Goal: Task Accomplishment & Management: Manage account settings

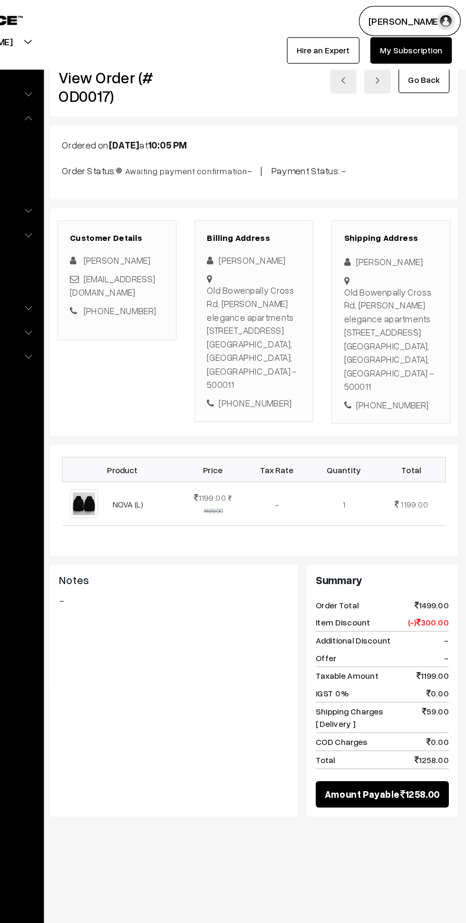
click at [428, 62] on link "Go Back" at bounding box center [430, 63] width 40 height 21
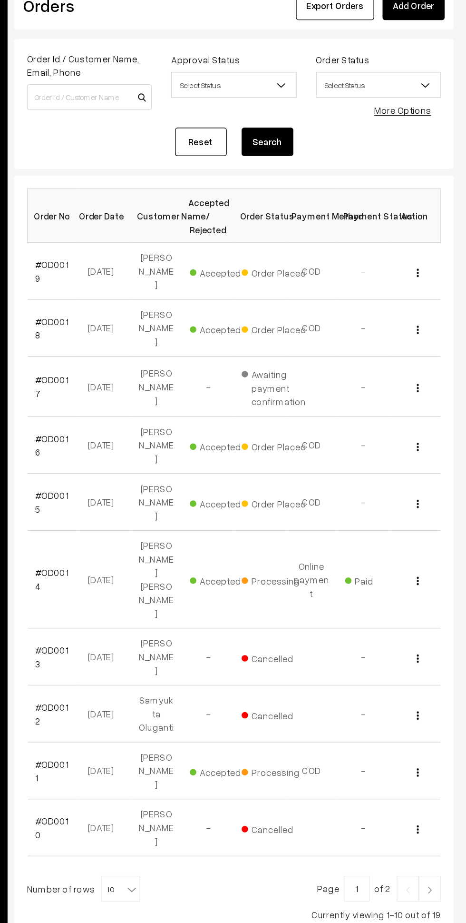
click at [430, 256] on img "button" at bounding box center [430, 259] width 1 height 6
click at [409, 267] on link "View" at bounding box center [388, 272] width 81 height 21
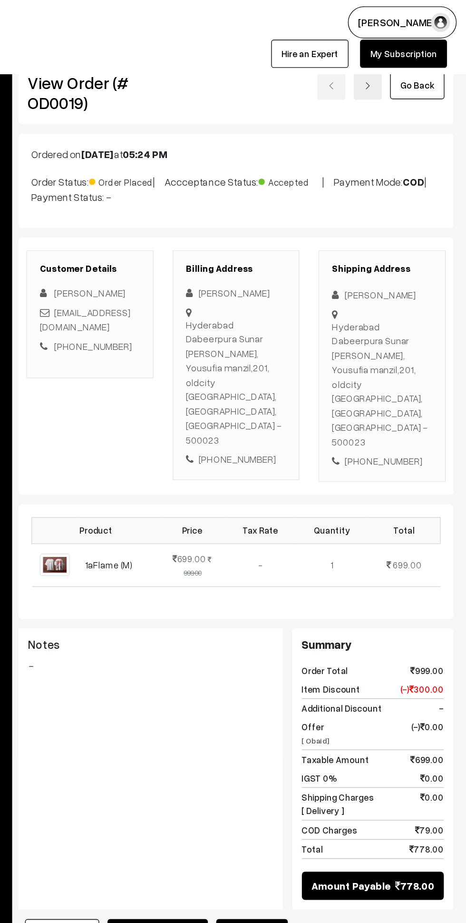
click at [437, 70] on link "Go Back" at bounding box center [430, 63] width 40 height 21
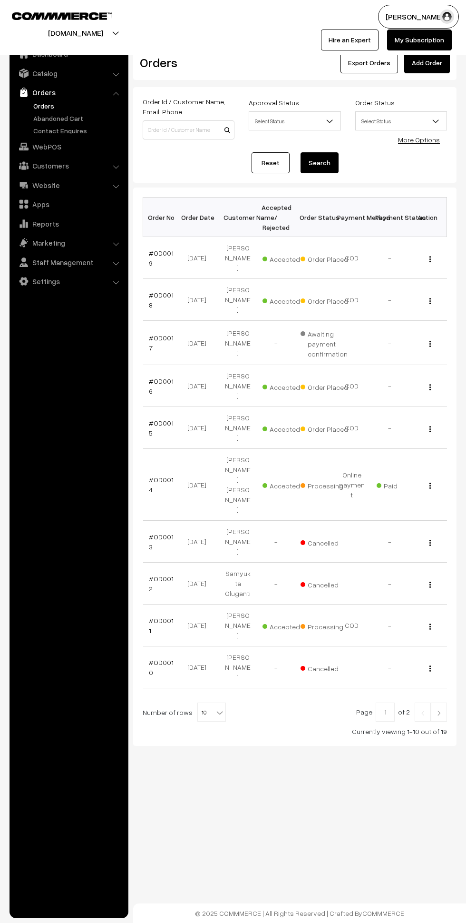
click at [429, 297] on button "button" at bounding box center [430, 301] width 2 height 8
click at [430, 298] on img "button" at bounding box center [430, 301] width 1 height 6
click at [417, 308] on link "View" at bounding box center [388, 314] width 81 height 21
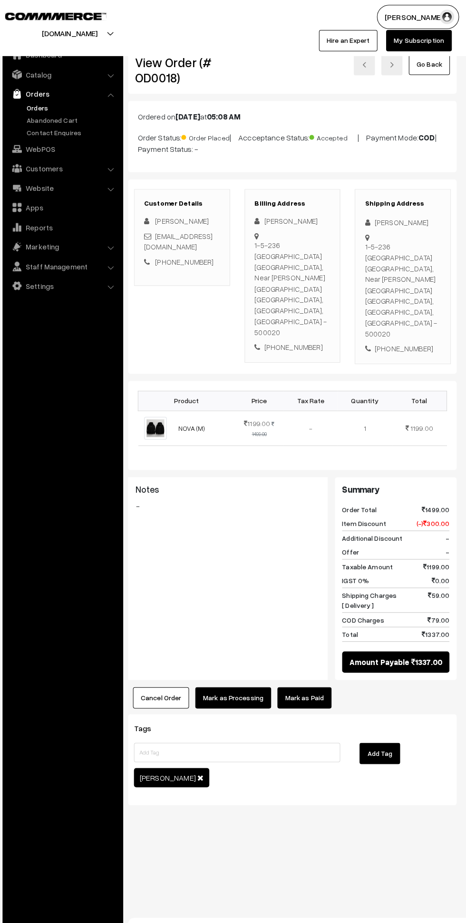
click at [431, 62] on link "Go Back" at bounding box center [430, 63] width 40 height 21
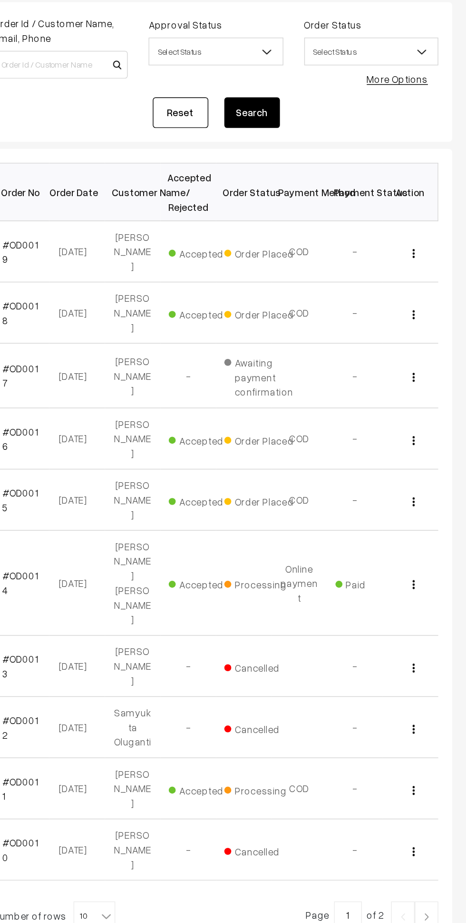
click at [430, 298] on img "button" at bounding box center [430, 301] width 1 height 6
click at [414, 304] on link "View" at bounding box center [388, 314] width 81 height 21
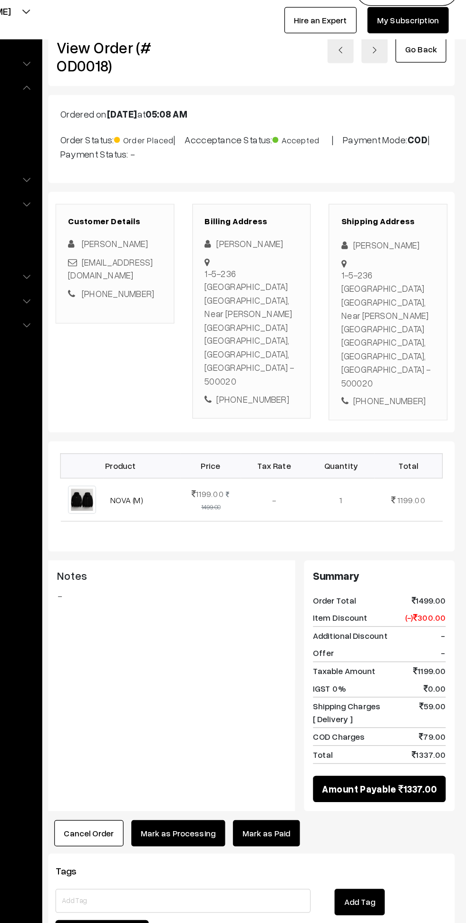
click at [421, 62] on link "Go Back" at bounding box center [430, 63] width 40 height 21
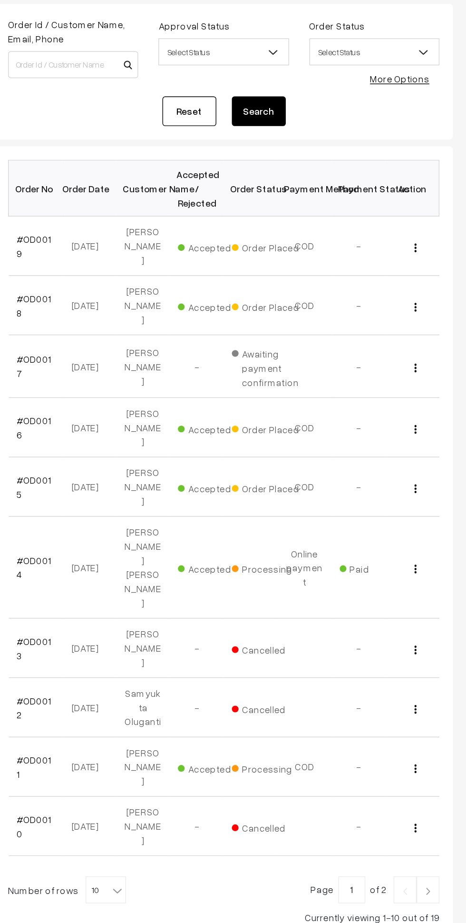
click at [430, 298] on img "button" at bounding box center [430, 301] width 1 height 6
click at [421, 304] on link "View" at bounding box center [388, 314] width 81 height 21
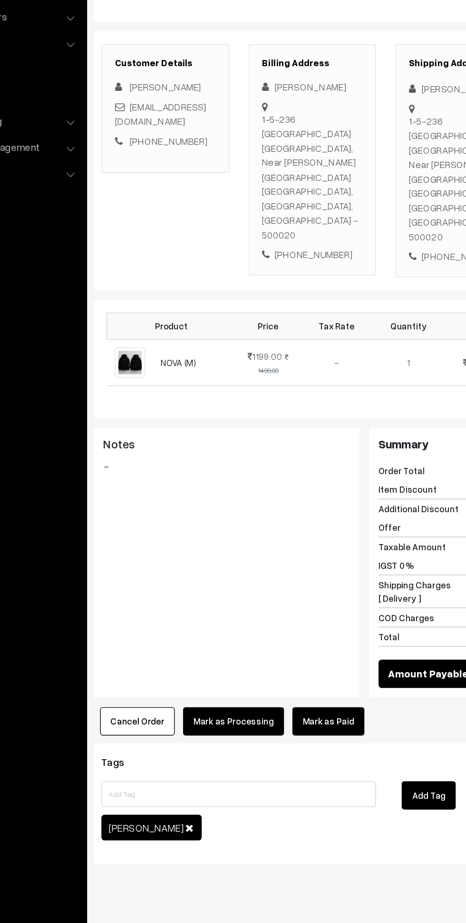
click at [245, 676] on button "Mark as Processing" at bounding box center [236, 686] width 75 height 21
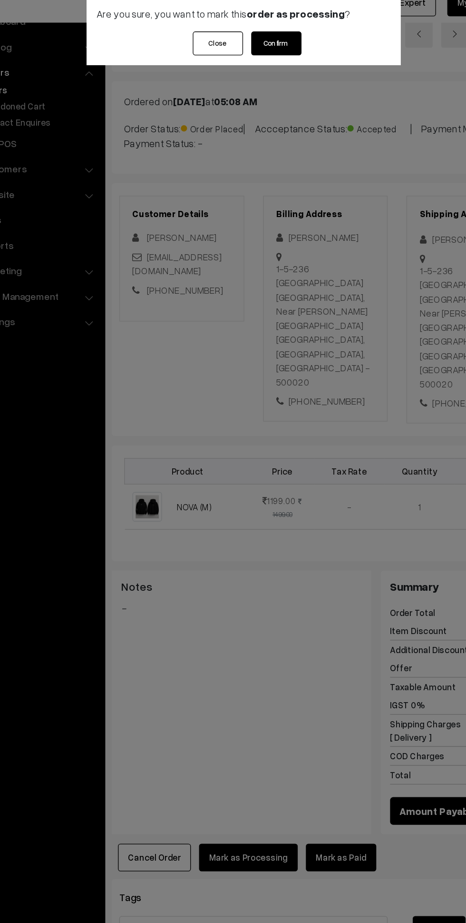
click at [252, 68] on button "Confirm" at bounding box center [258, 71] width 38 height 18
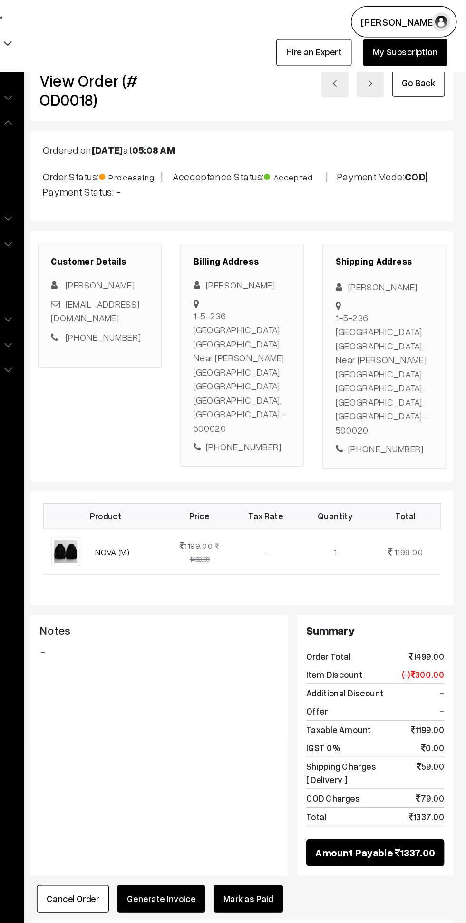
click at [439, 64] on link "Go Back" at bounding box center [430, 63] width 40 height 21
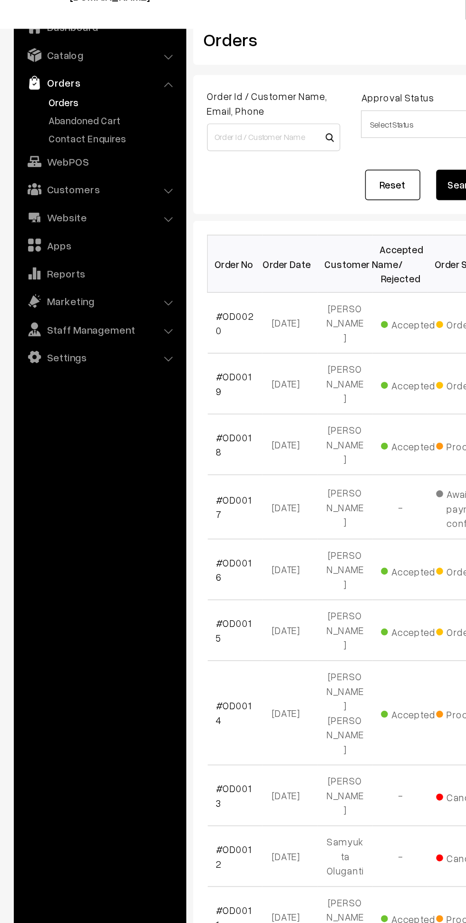
click at [27, 219] on img at bounding box center [24, 224] width 10 height 10
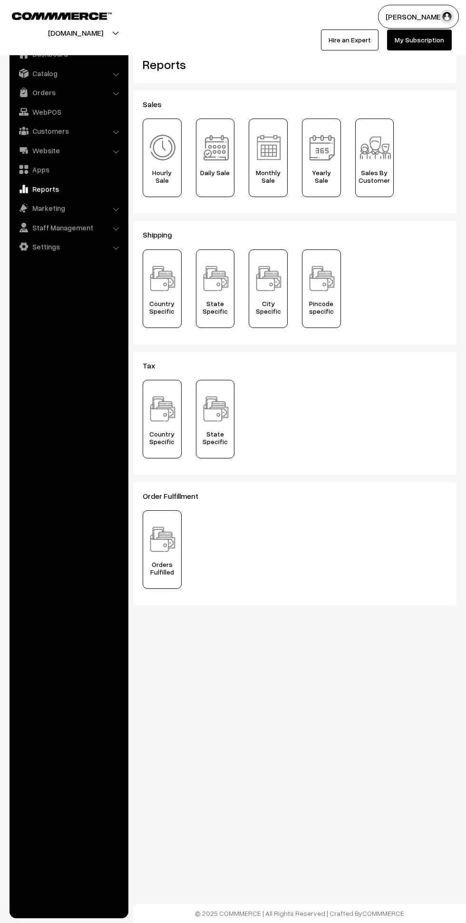
click at [205, 140] on img at bounding box center [215, 147] width 33 height 33
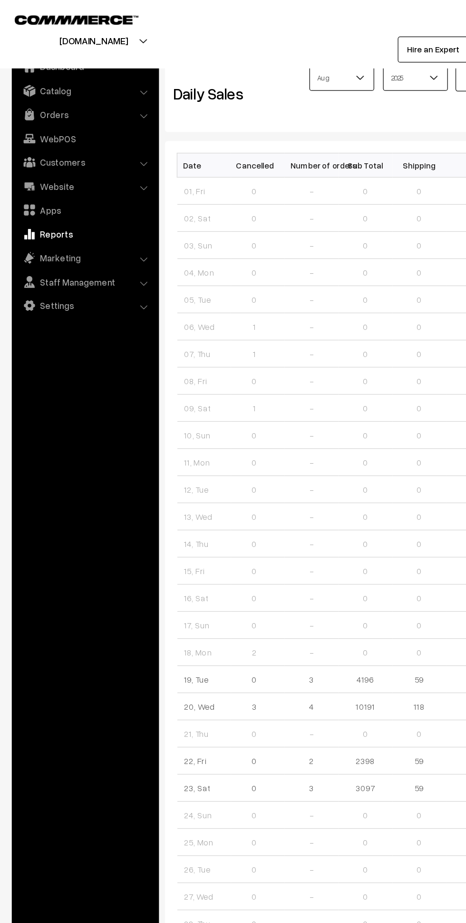
click at [32, 88] on link "Orders" at bounding box center [68, 92] width 113 height 17
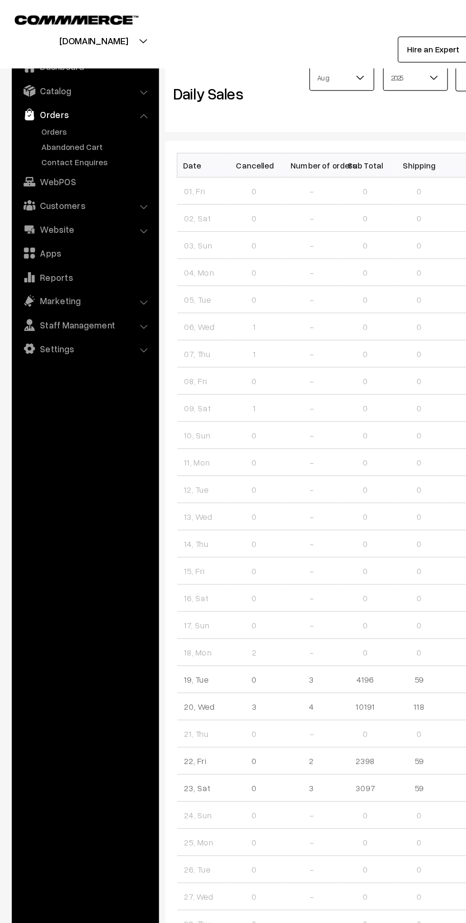
click at [23, 93] on img at bounding box center [24, 93] width 10 height 10
click at [40, 105] on link "Orders" at bounding box center [78, 106] width 94 height 10
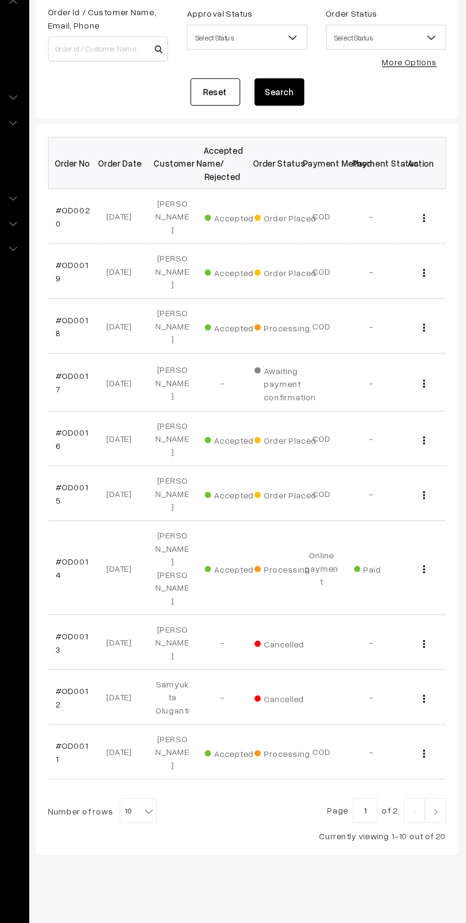
click at [430, 256] on img "button" at bounding box center [430, 259] width 1 height 6
click at [412, 265] on link "View" at bounding box center [388, 272] width 81 height 21
